Goal: Information Seeking & Learning: Learn about a topic

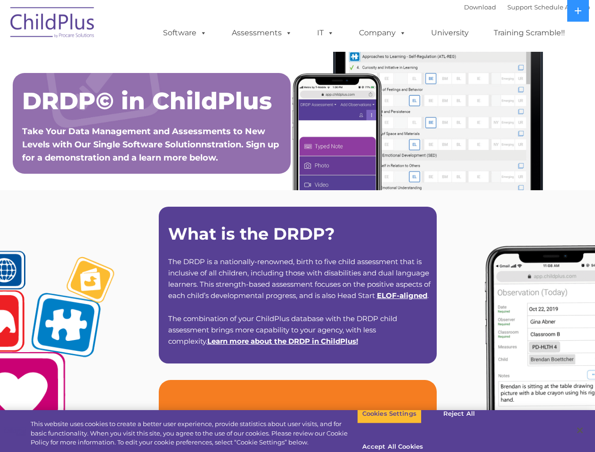
click at [297, 226] on strong "What is the DRDP?" at bounding box center [251, 234] width 167 height 20
click at [202, 33] on span at bounding box center [201, 32] width 10 height 9
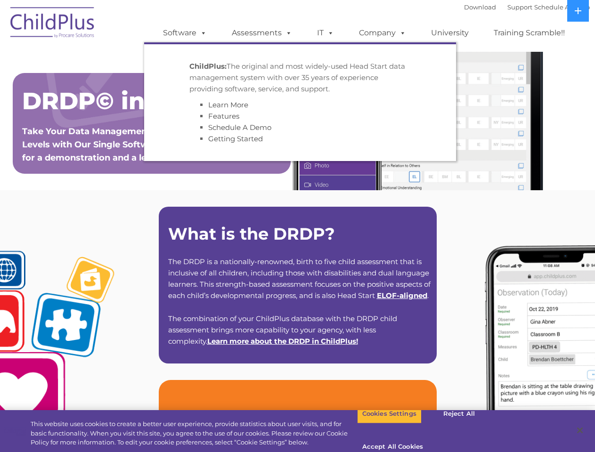
click at [287, 33] on span at bounding box center [287, 32] width 10 height 9
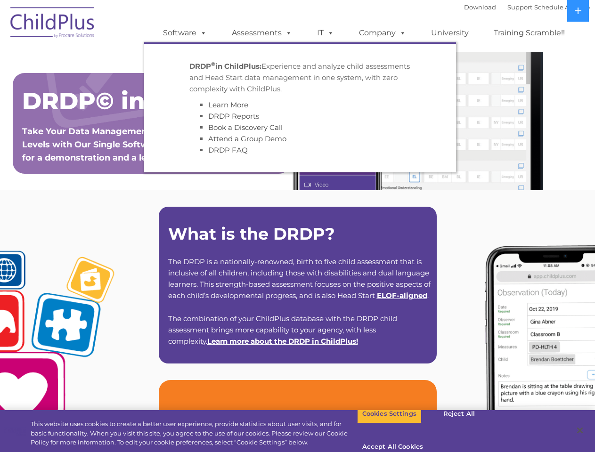
click at [326, 33] on span at bounding box center [329, 32] width 10 height 9
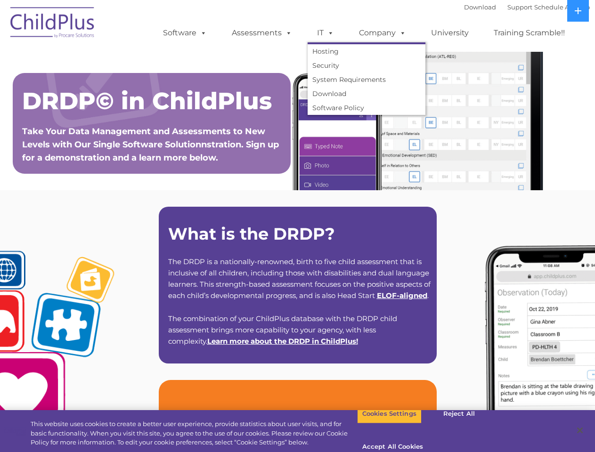
click at [329, 33] on span at bounding box center [329, 32] width 10 height 9
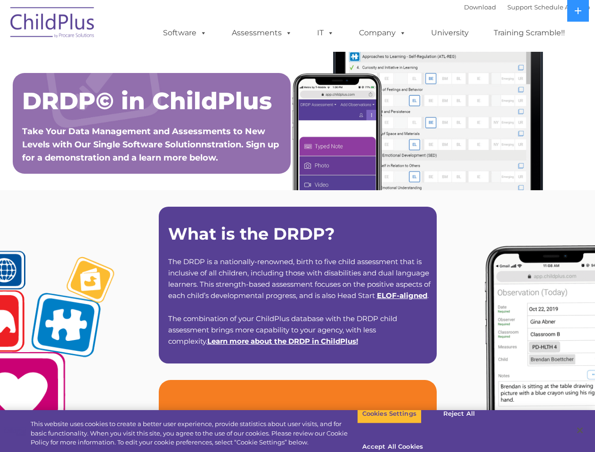
click at [382, 33] on link "Company" at bounding box center [383, 33] width 66 height 19
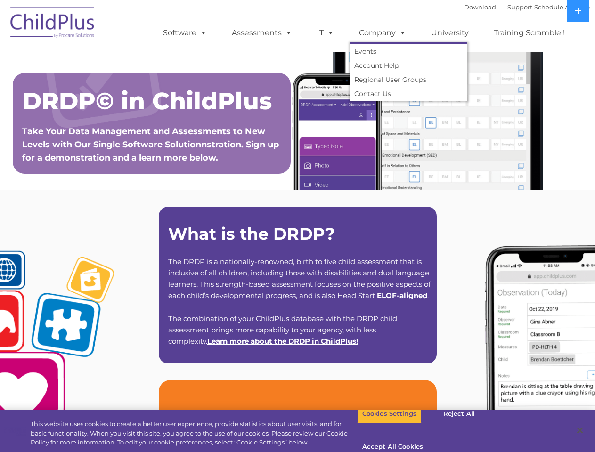
click at [400, 33] on span at bounding box center [401, 32] width 10 height 9
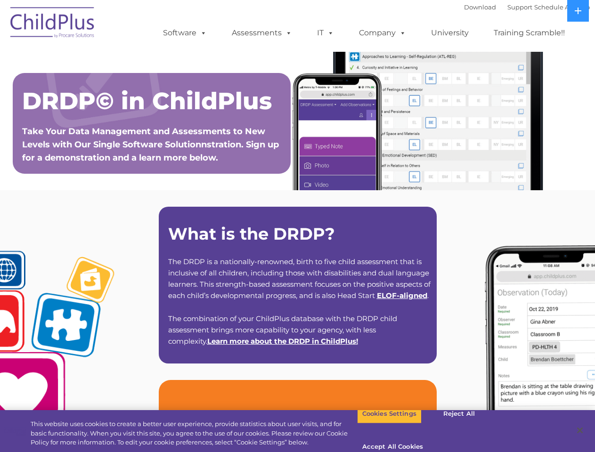
click at [578, 11] on icon at bounding box center [578, 11] width 7 height 7
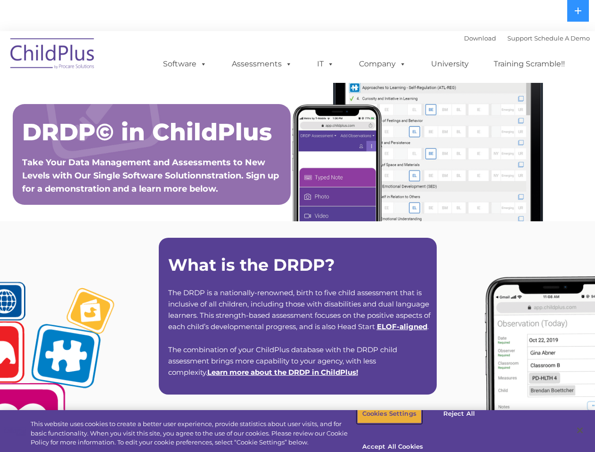
click at [382, 424] on button "Cookies Settings" at bounding box center [389, 414] width 65 height 20
